Goal: Find specific page/section: Find specific page/section

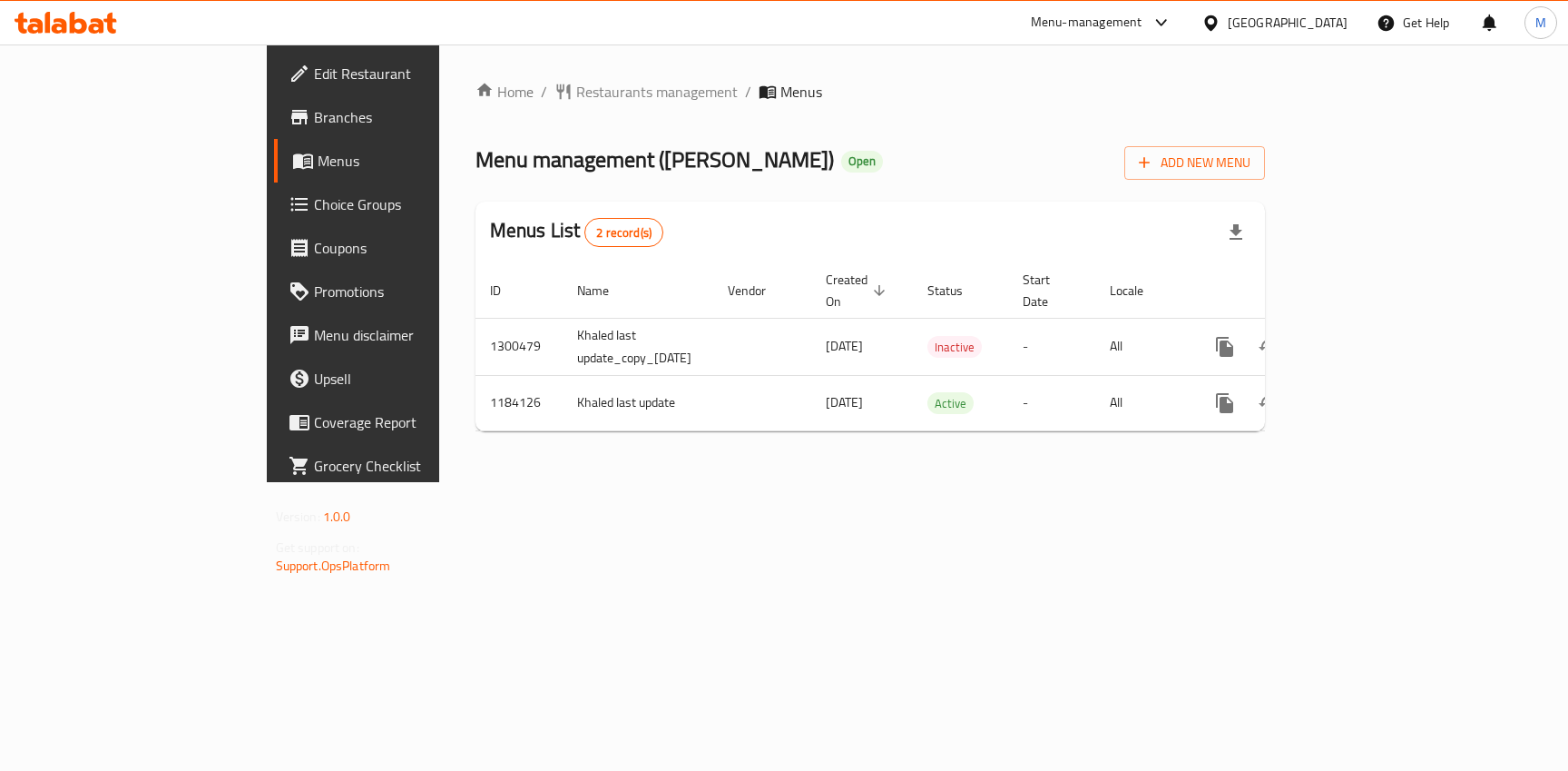
click at [314, 124] on span "Branches" at bounding box center [414, 116] width 201 height 21
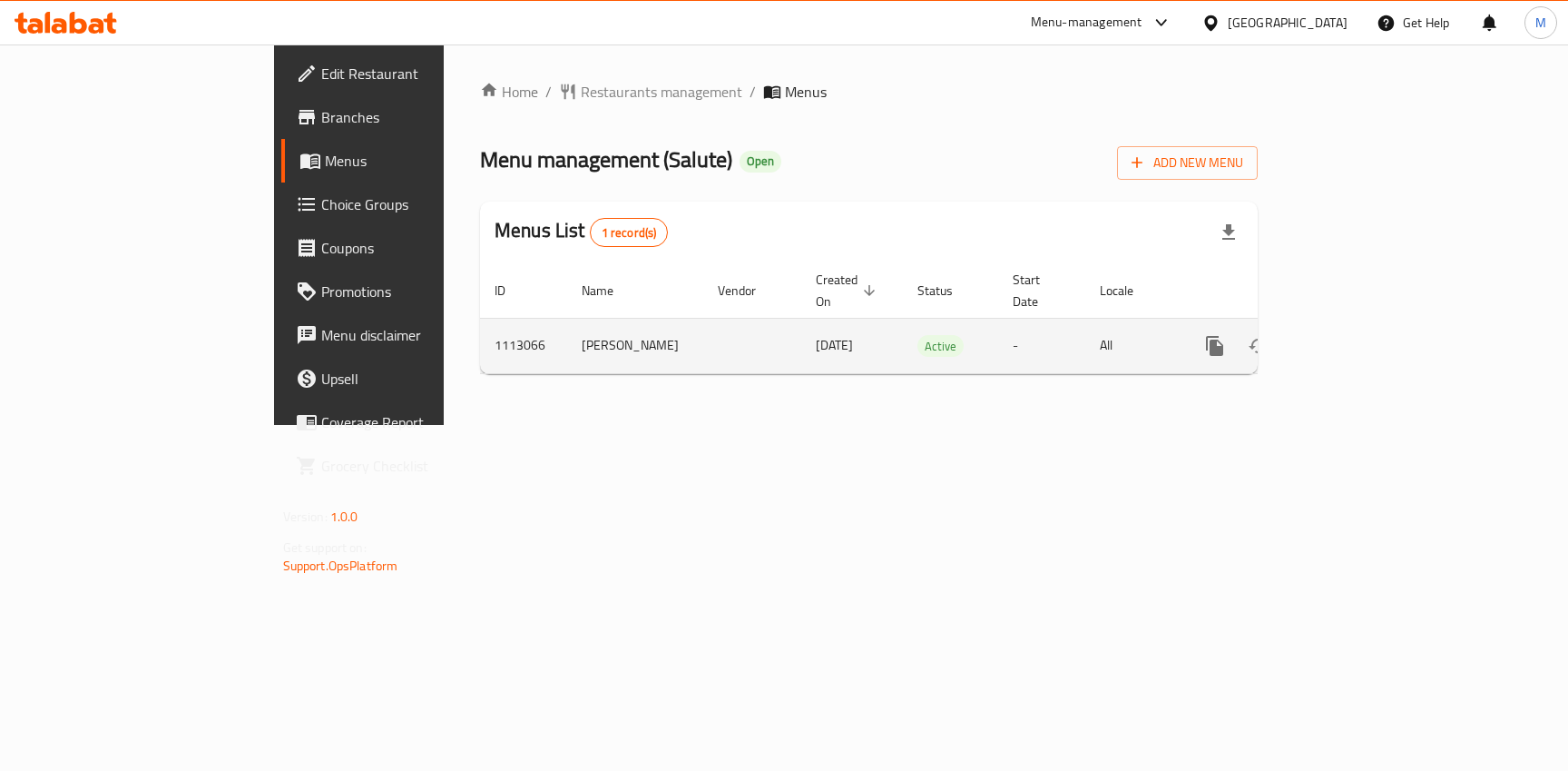
click at [480, 324] on td "1113066" at bounding box center [524, 346] width 87 height 56
copy td "1113066"
